Goal: Navigation & Orientation: Find specific page/section

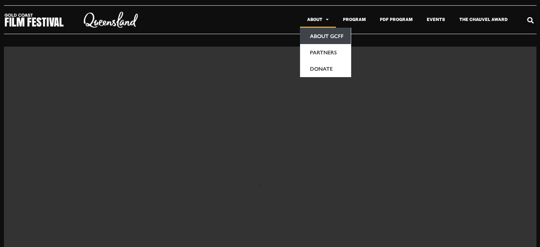
click at [323, 36] on link "About GCFF" at bounding box center [325, 36] width 51 height 16
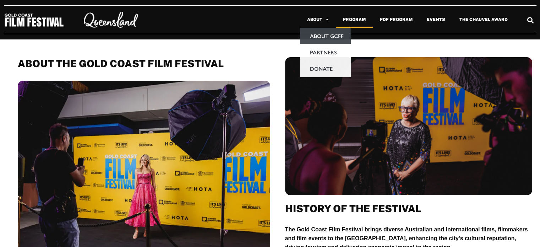
click at [361, 22] on link "Program" at bounding box center [354, 19] width 37 height 16
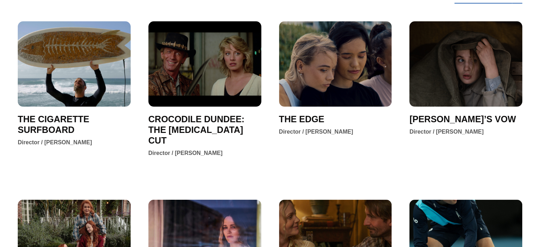
scroll to position [129, 0]
